Goal: Information Seeking & Learning: Learn about a topic

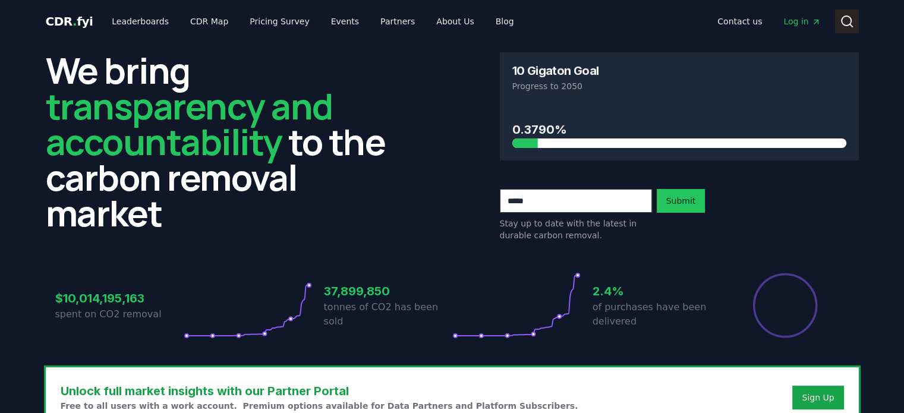
click at [846, 20] on icon at bounding box center [847, 21] width 14 height 14
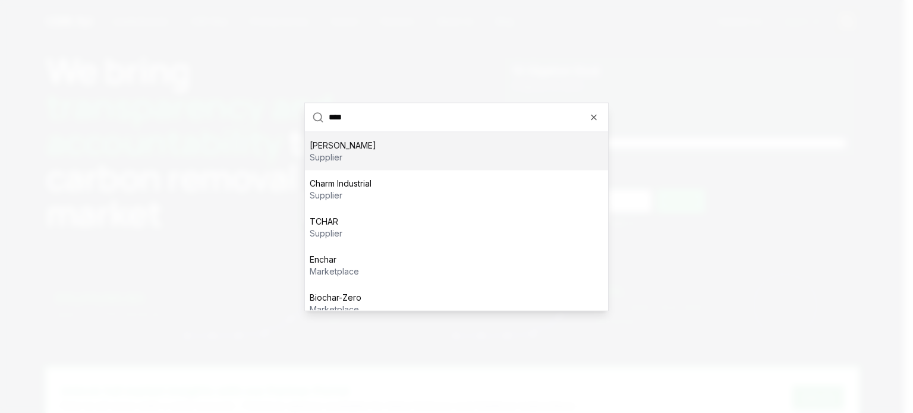
type input "*****"
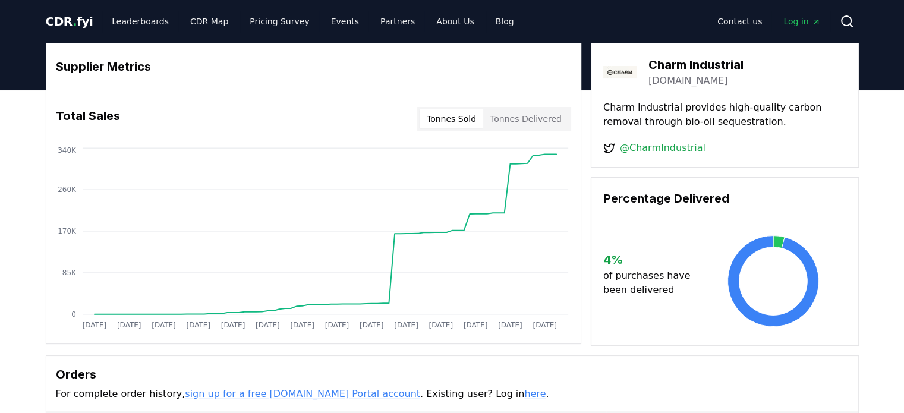
click at [498, 116] on button "Tonnes Delivered" at bounding box center [526, 118] width 86 height 19
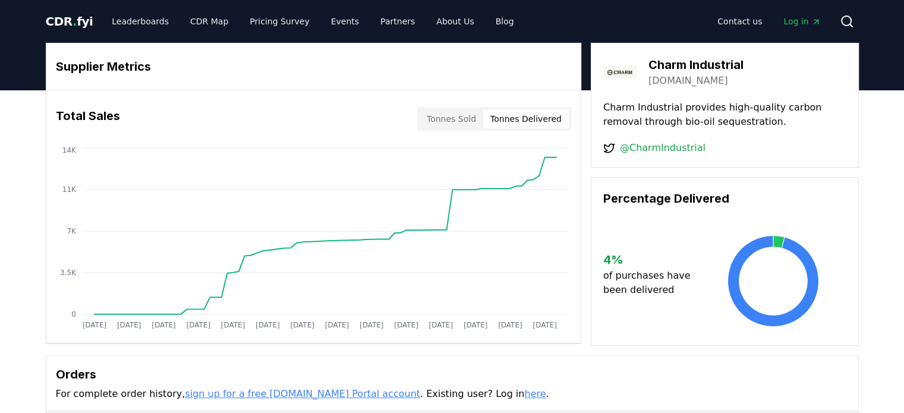
click at [433, 115] on button "Tonnes Sold" at bounding box center [452, 118] width 64 height 19
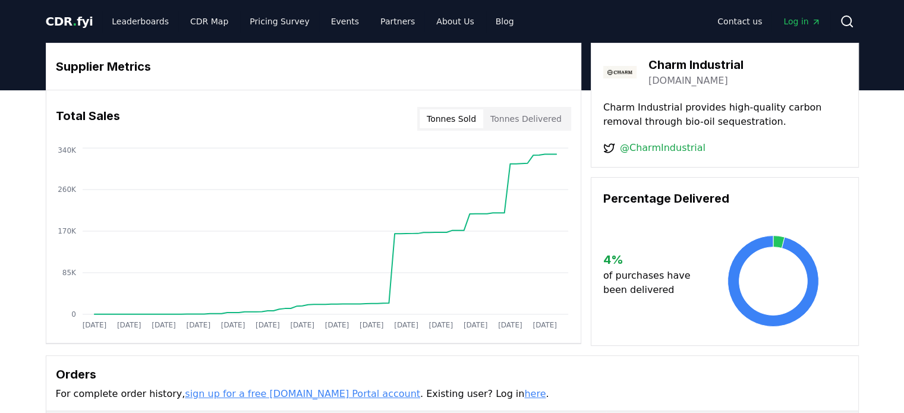
click at [530, 119] on button "Tonnes Delivered" at bounding box center [526, 118] width 86 height 19
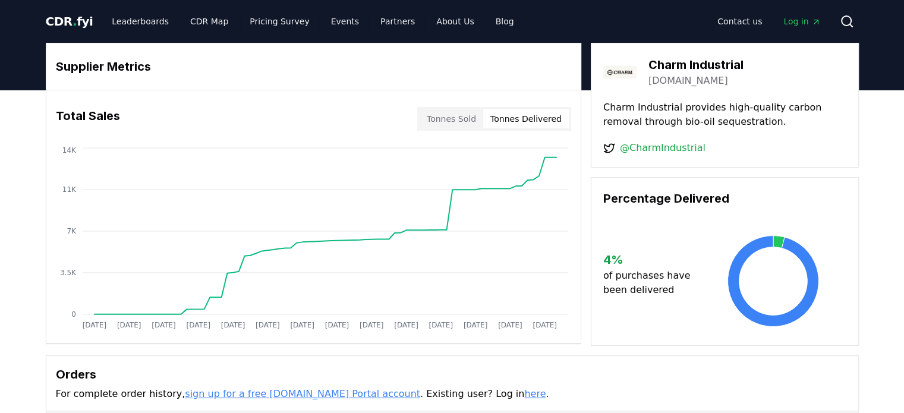
click at [463, 117] on button "Tonnes Sold" at bounding box center [452, 118] width 64 height 19
